Goal: Navigation & Orientation: Find specific page/section

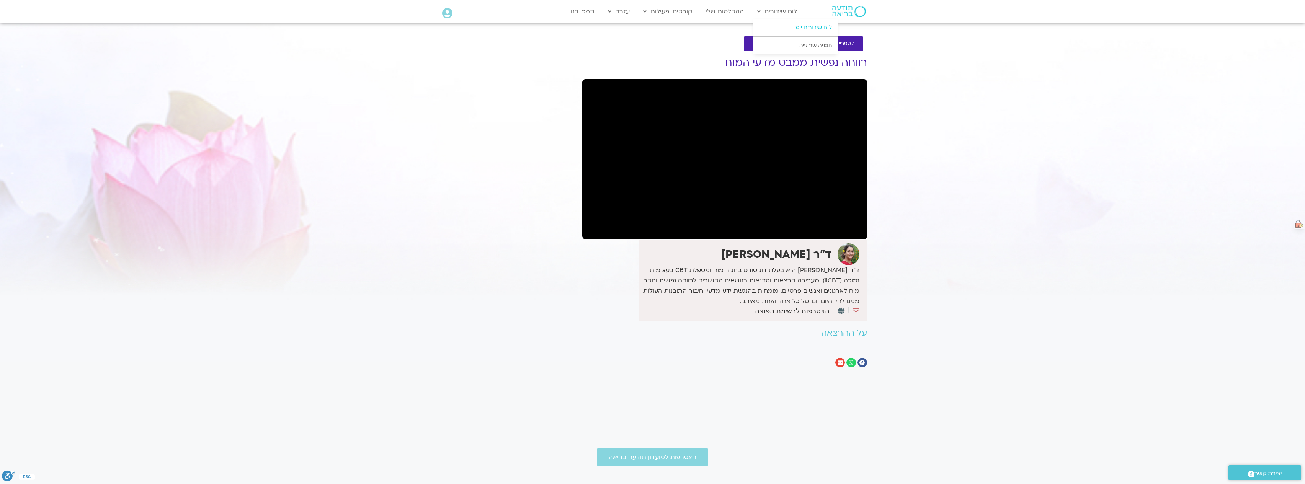
click at [810, 26] on link "לוח שידורים יומי" at bounding box center [795, 28] width 84 height 18
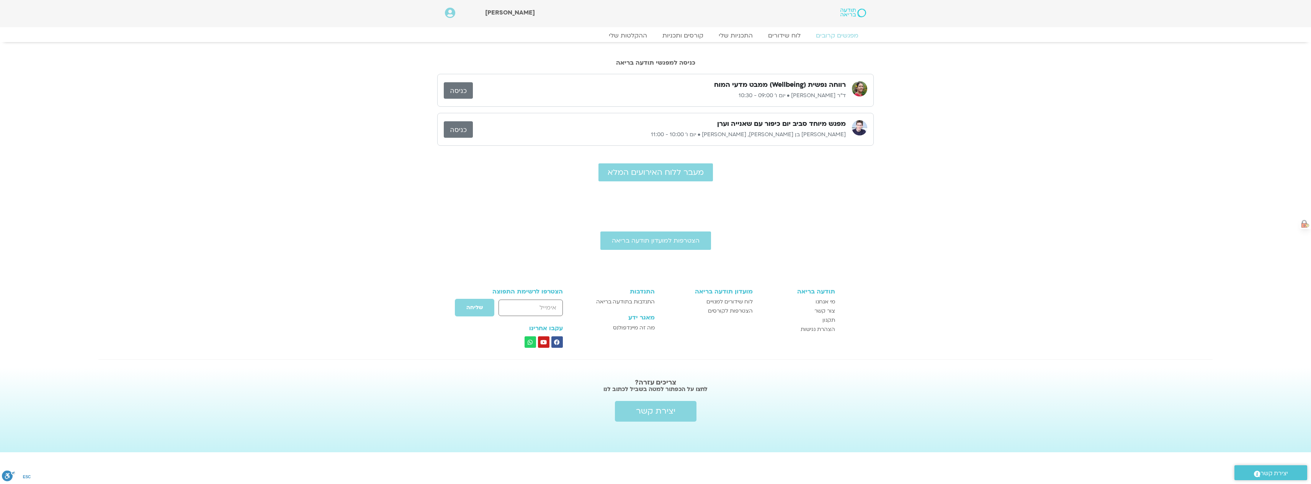
click at [463, 85] on link "כניסה" at bounding box center [458, 90] width 29 height 16
